Goal: Understand process/instructions

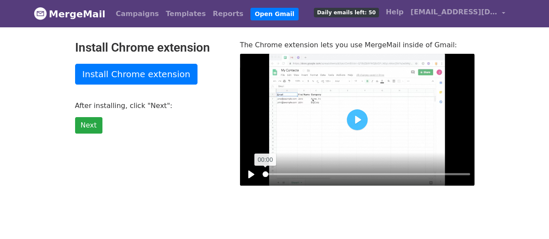
click at [265, 173] on input "Seek" at bounding box center [366, 174] width 207 height 8
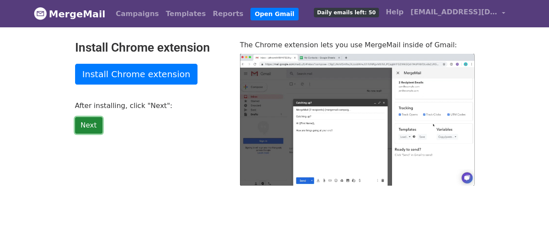
click at [90, 123] on link "Next" at bounding box center [88, 125] width 27 height 16
type input "58.91"
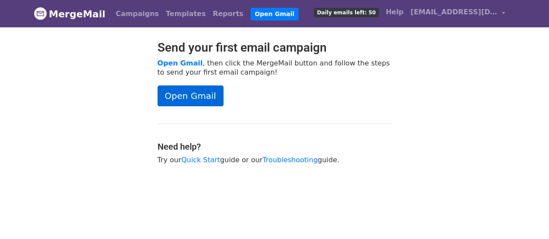
scroll to position [671, 0]
click at [193, 89] on link "Open Gmail" at bounding box center [191, 95] width 66 height 21
